Goal: Transaction & Acquisition: Purchase product/service

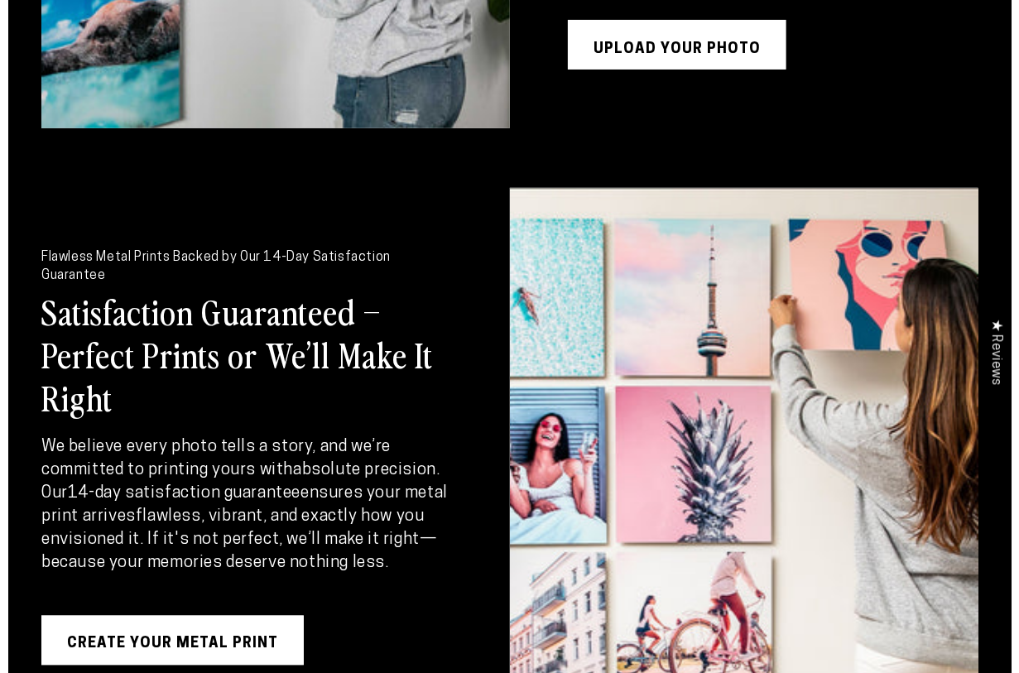
scroll to position [2373, 0]
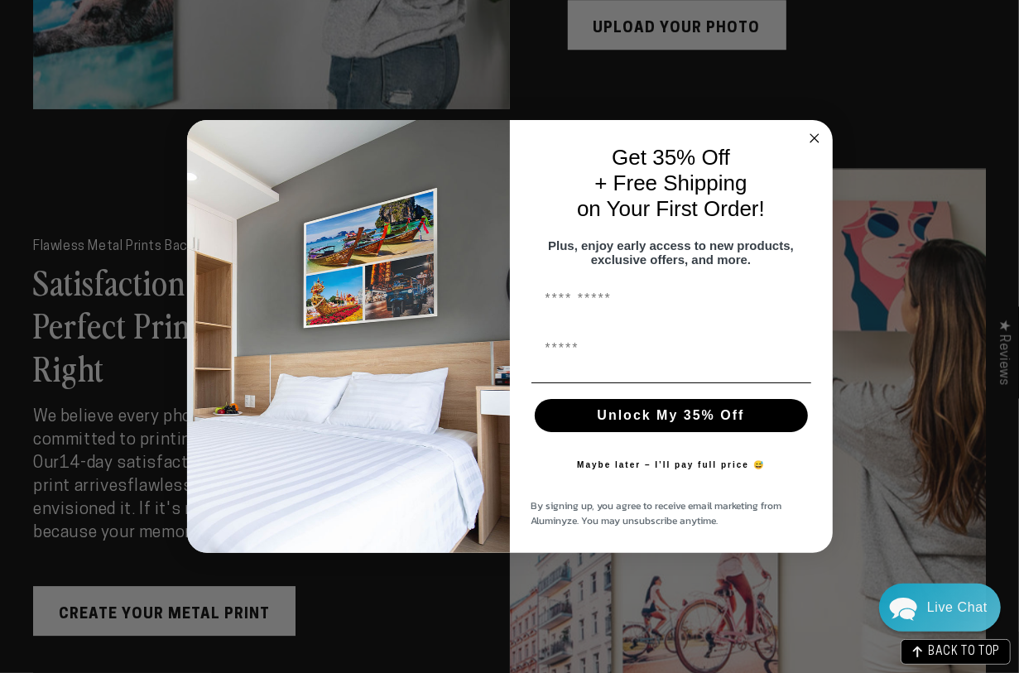
click at [108, 125] on form "Get 35% Off + Free Shipping on Your First Order! Plus, enjoy early access to ne…" at bounding box center [510, 337] width 646 height 434
click at [108, 128] on circle "Close dialog" at bounding box center [814, 137] width 19 height 19
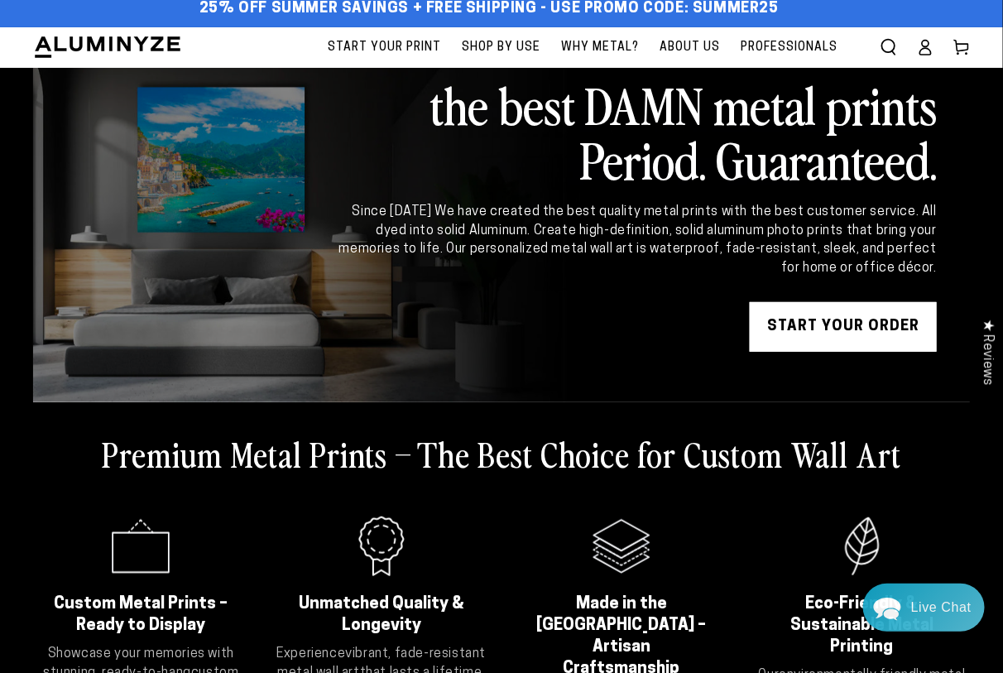
scroll to position [0, 0]
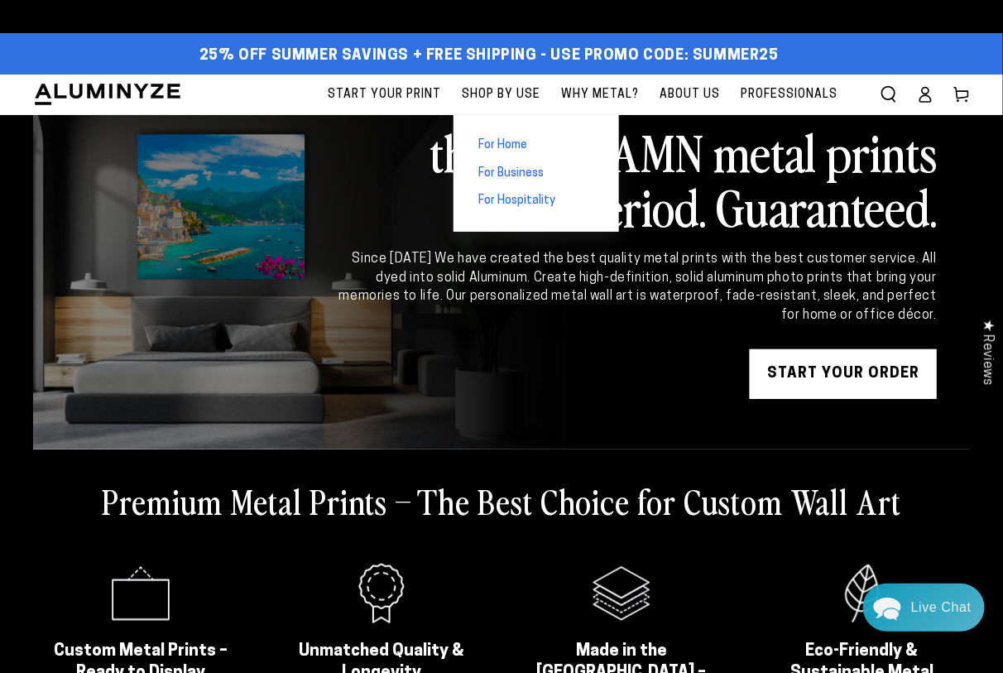
click at [108, 136] on link "For Home" at bounding box center [537, 146] width 166 height 28
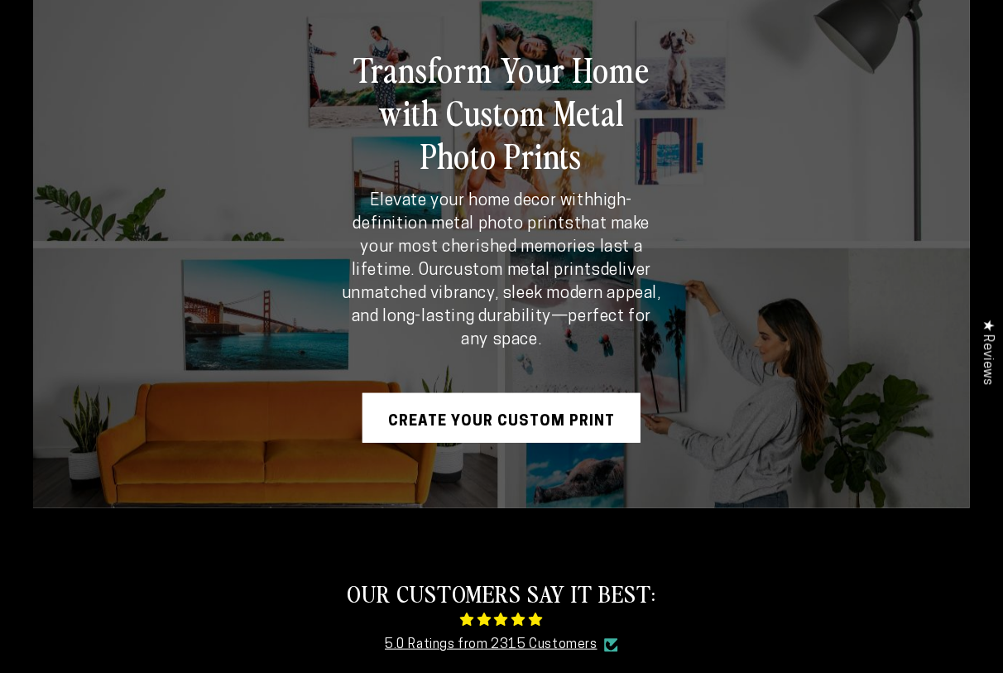
scroll to position [310, 0]
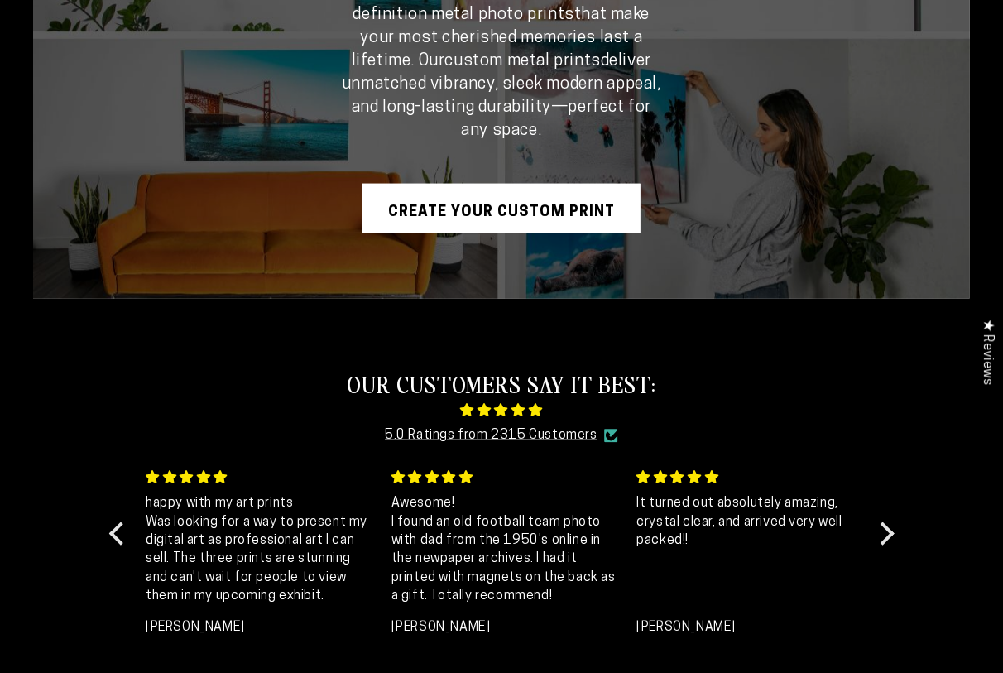
click at [585, 195] on link "Create Your Custom Print" at bounding box center [502, 209] width 278 height 50
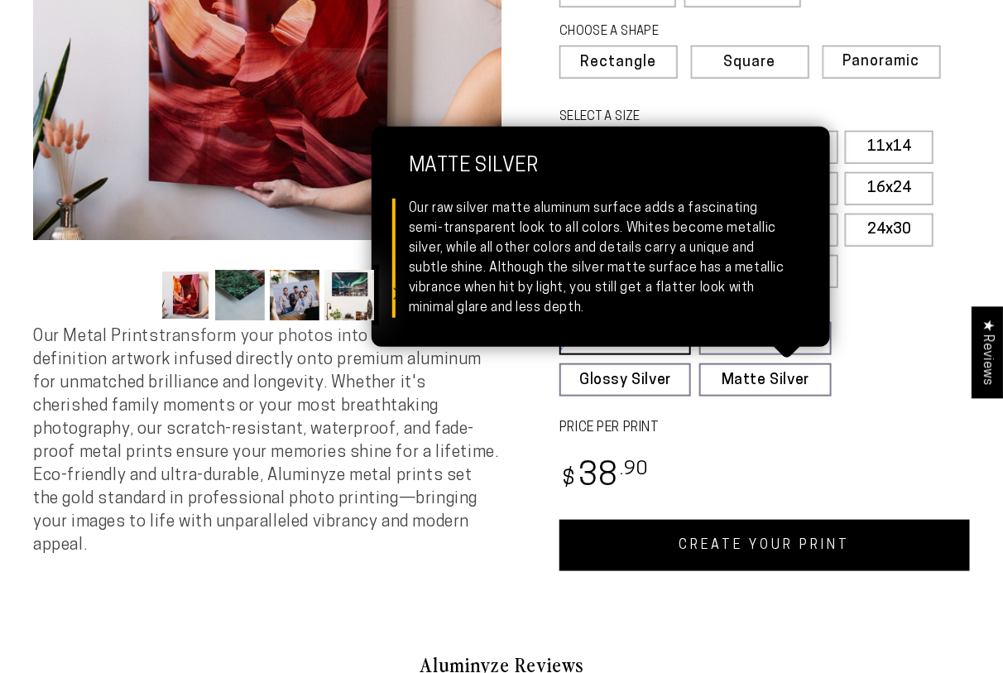
select select "**********"
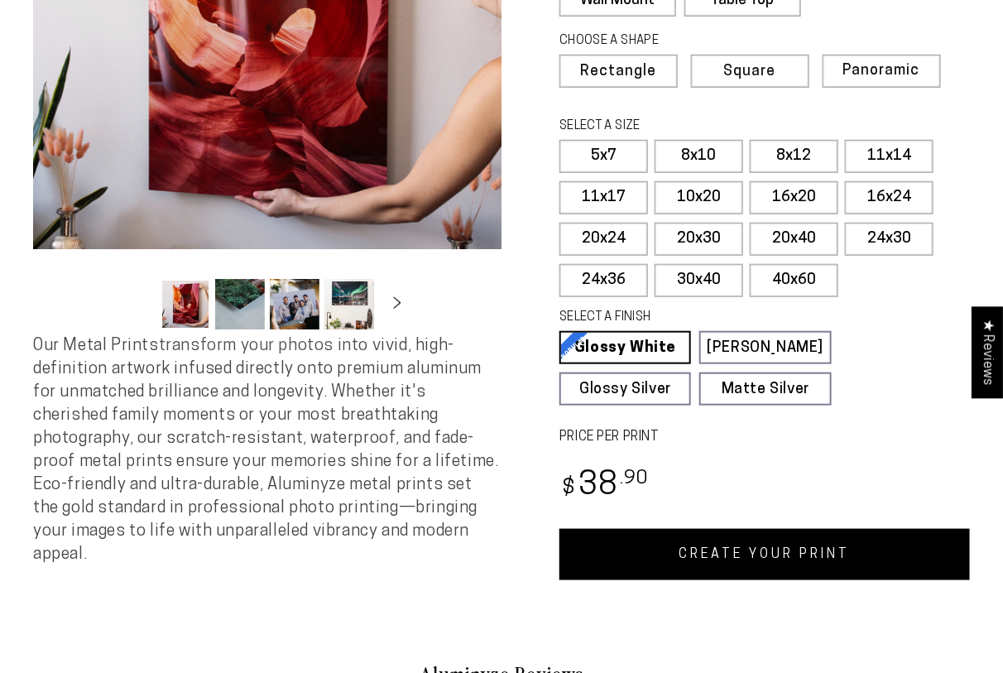
scroll to position [320, 0]
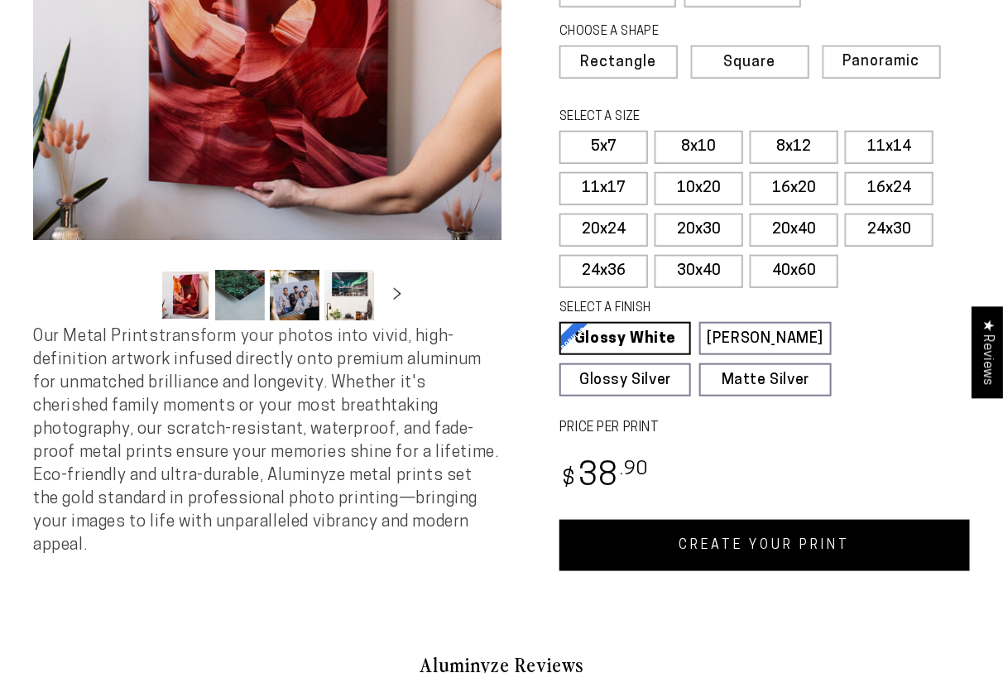
click at [820, 543] on link "CREATE YOUR PRINT" at bounding box center [765, 545] width 411 height 51
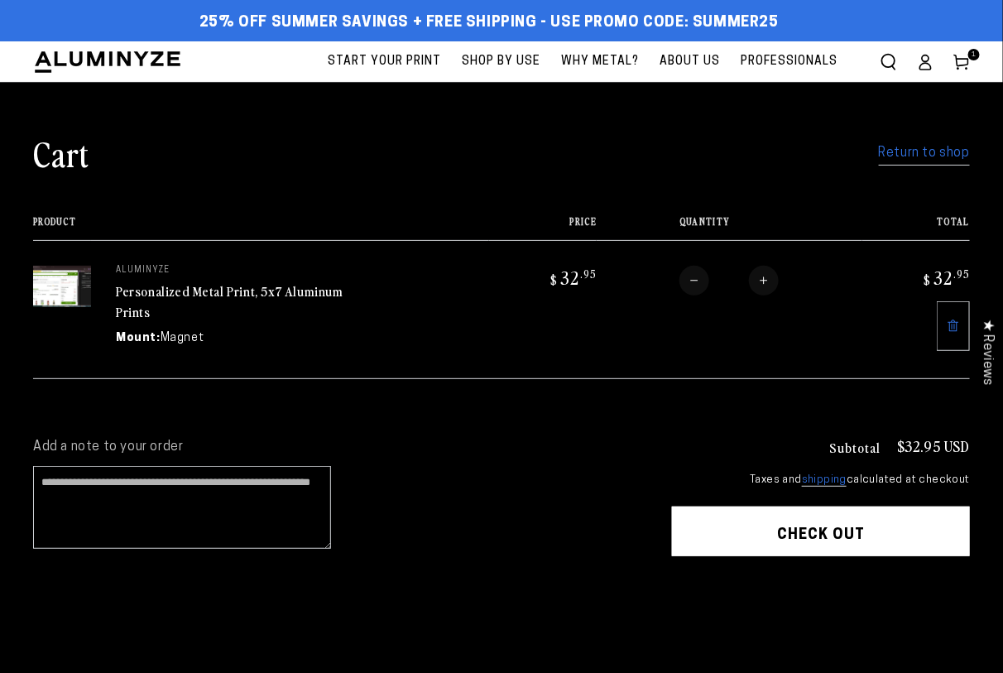
click at [867, 543] on button "Check out" at bounding box center [821, 532] width 298 height 50
click at [764, 287] on button "Increase quantity for Personalized Metal Print, 5x7 Aluminum Prints" at bounding box center [764, 281] width 30 height 30
type input "*"
click at [829, 539] on button "Check out" at bounding box center [821, 532] width 298 height 50
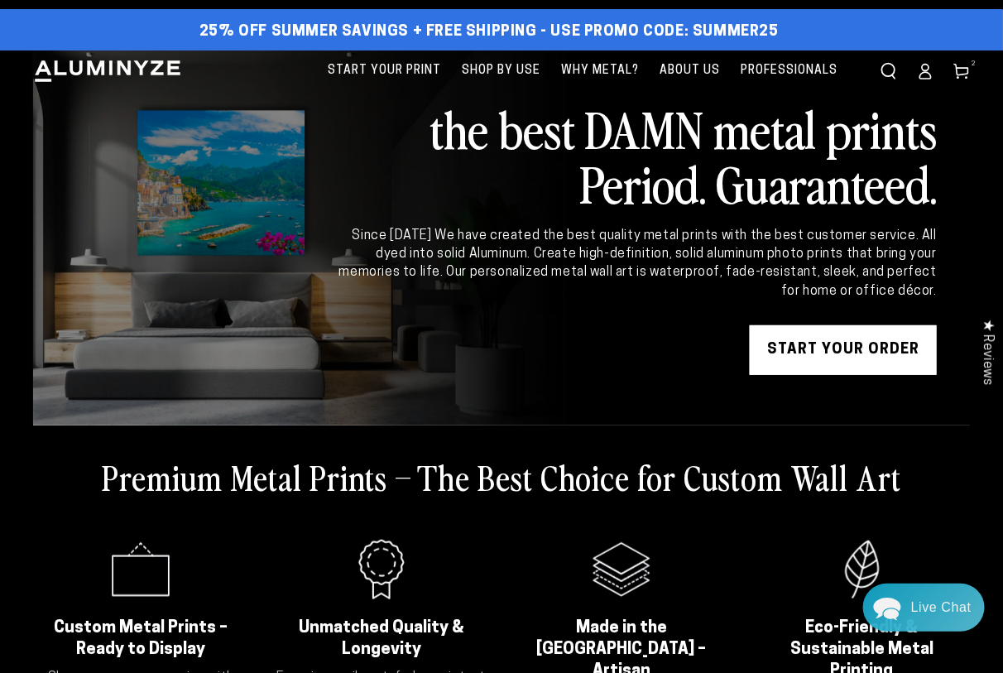
click at [977, 69] on span "2" at bounding box center [974, 64] width 5 height 12
